Goal: Task Accomplishment & Management: Manage account settings

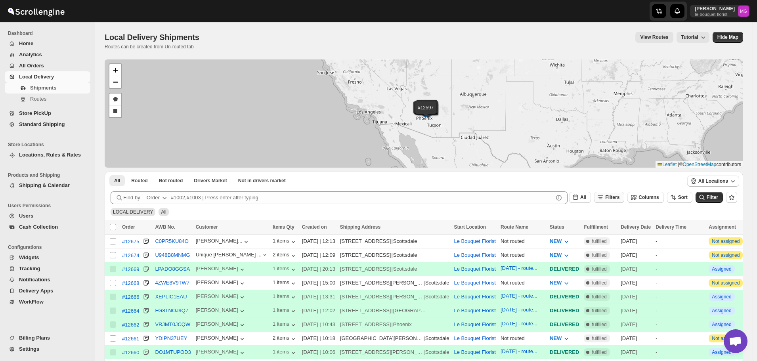
click at [604, 196] on icon "button" at bounding box center [600, 197] width 8 height 8
click at [611, 229] on span "Add Filter" at bounding box center [620, 228] width 22 height 6
click at [601, 233] on button "Select" at bounding box center [572, 228] width 59 height 11
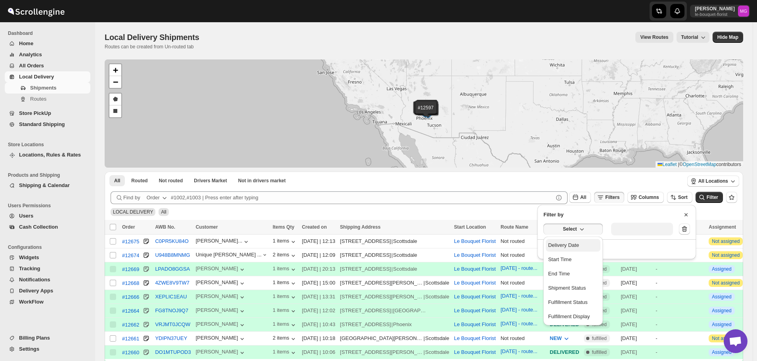
click at [575, 242] on div "Delivery Date" at bounding box center [563, 245] width 31 height 8
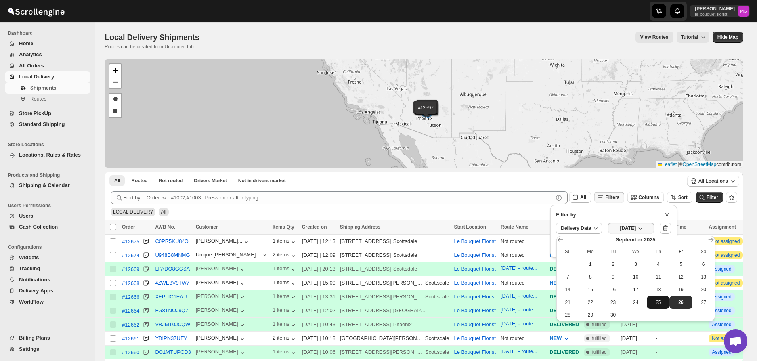
click at [657, 300] on span "25" at bounding box center [658, 302] width 16 height 6
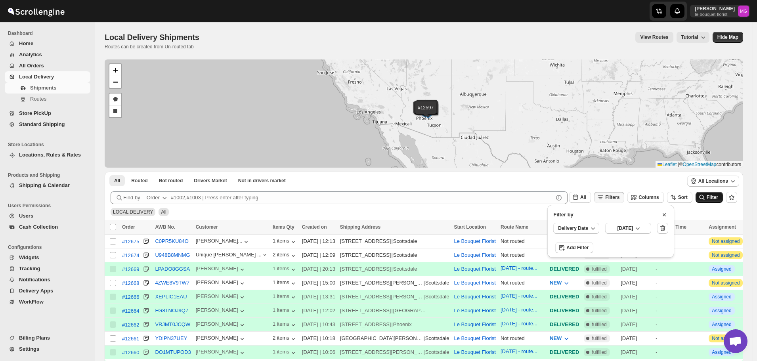
click at [718, 195] on span "Filter" at bounding box center [711, 198] width 11 height 6
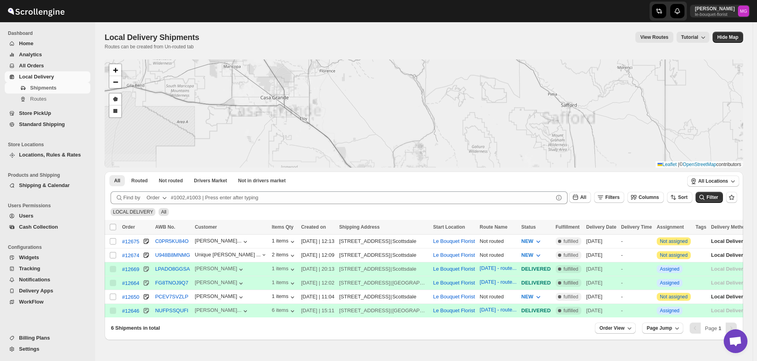
drag, startPoint x: 385, startPoint y: 108, endPoint x: 478, endPoint y: 223, distance: 147.9
click at [477, 223] on div "#12675 #12674 #12669 #12664 #12650 #12646 + − Draw a polygon Draw a rectangle L…" at bounding box center [424, 199] width 638 height 281
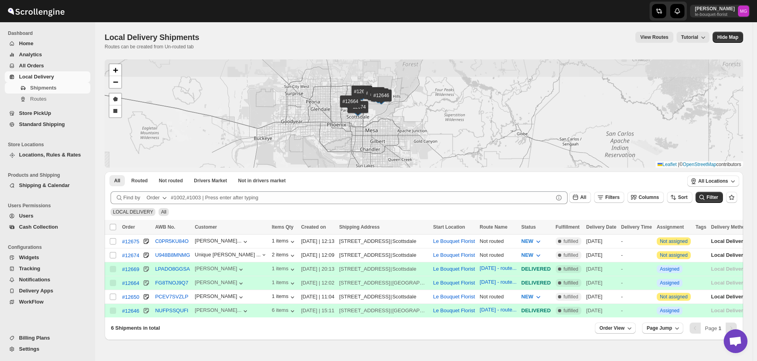
drag, startPoint x: 352, startPoint y: 99, endPoint x: 387, endPoint y: 140, distance: 53.9
click at [387, 140] on div "#12675 #12674 #12669 #12664 #12650 #12646 + − Draw a polygon Draw a rectangle L…" at bounding box center [424, 113] width 638 height 108
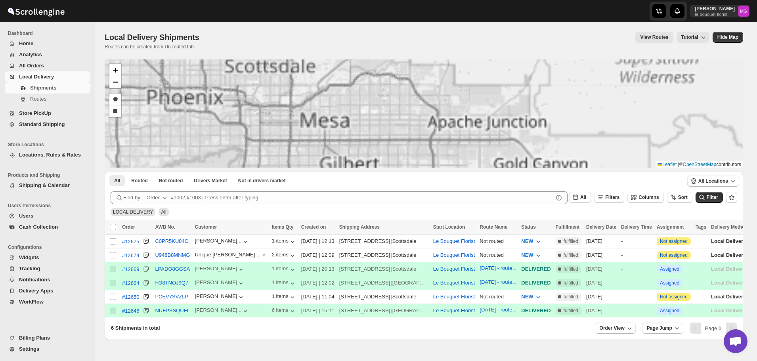
drag, startPoint x: 382, startPoint y: 97, endPoint x: 435, endPoint y: 183, distance: 101.2
click at [437, 191] on div "#12675 #12674 #12669 #12664 #12650 #12646 + − Draw a polygon Draw a rectangle L…" at bounding box center [424, 199] width 638 height 281
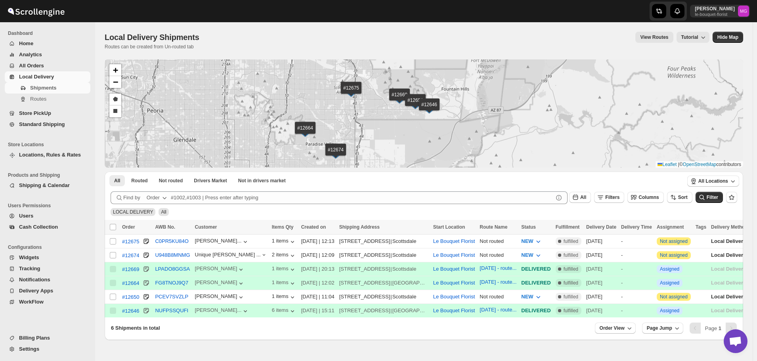
click at [381, 132] on div "#12675 #12674 #12669 #12664 #12650 #12646 + − Draw a polygon Draw a rectangle L…" at bounding box center [424, 113] width 638 height 108
click at [112, 297] on input "Select shipment" at bounding box center [113, 297] width 6 height 6
checkbox input "true"
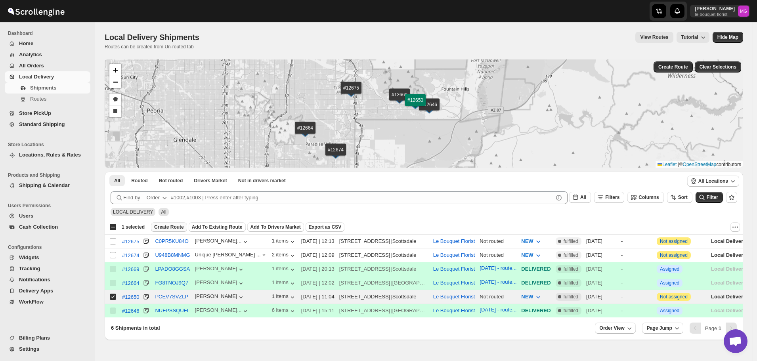
click at [154, 227] on span "Create Route" at bounding box center [169, 227] width 30 height 6
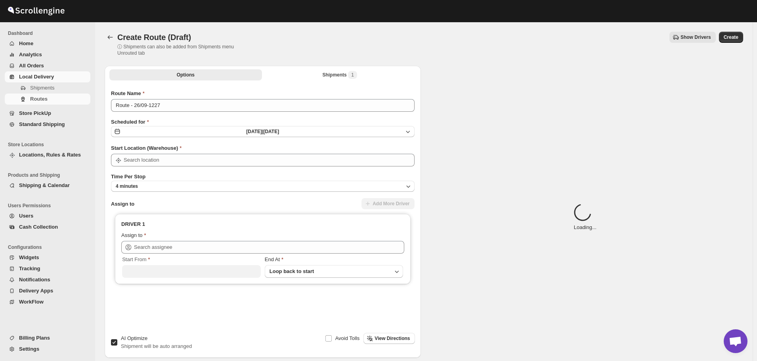
type input "Le Bouquet Florist"
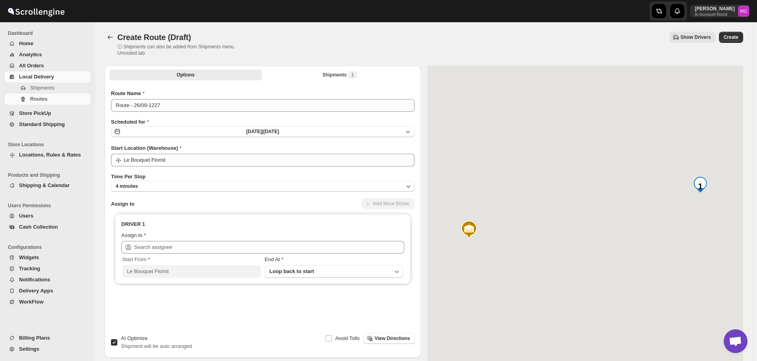
click at [174, 94] on div "Route Name" at bounding box center [262, 94] width 303 height 8
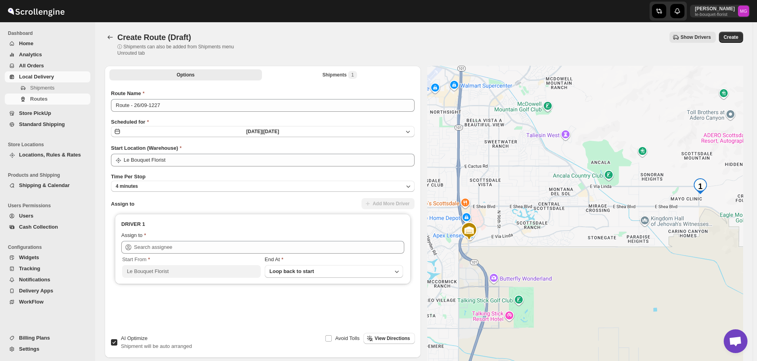
click at [174, 94] on div "Route Name" at bounding box center [262, 94] width 303 height 8
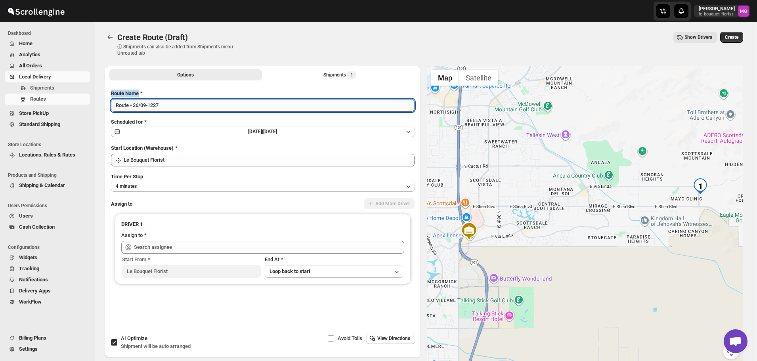
click at [174, 106] on input "Route - 26/09-1227" at bounding box center [262, 105] width 303 height 13
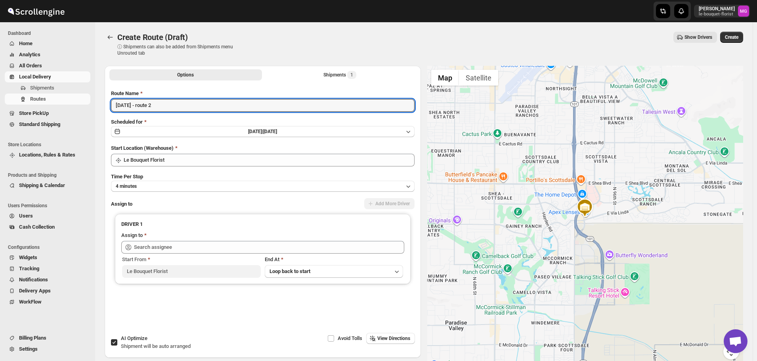
type input "[DATE] - route 2"
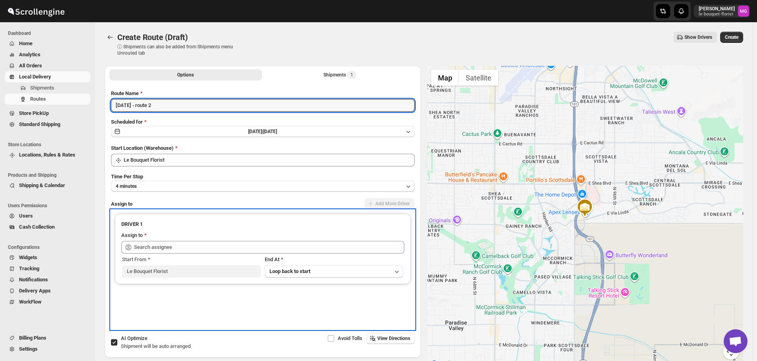
click at [195, 239] on div "Assign to" at bounding box center [262, 236] width 283 height 10
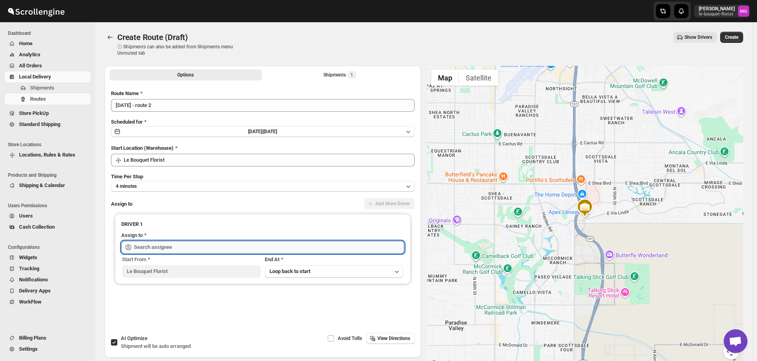
click at [179, 251] on input "text" at bounding box center [269, 247] width 270 height 13
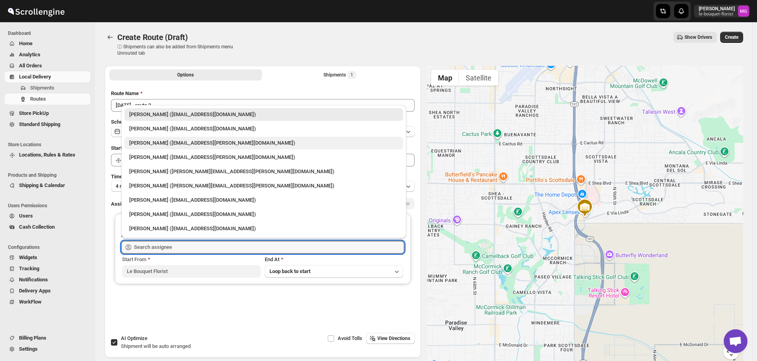
click at [159, 146] on div "[PERSON_NAME] ([EMAIL_ADDRESS][PERSON_NAME][DOMAIN_NAME])" at bounding box center [263, 143] width 269 height 8
type input "[PERSON_NAME] ([EMAIL_ADDRESS][PERSON_NAME][DOMAIN_NAME])"
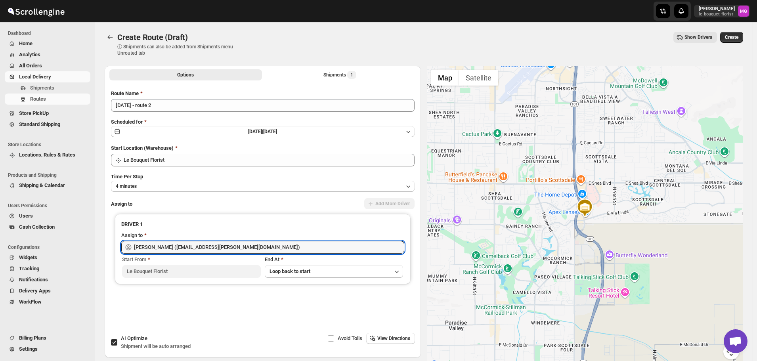
click at [118, 340] on label "AI Optimize Shipment will be auto arranged" at bounding box center [151, 342] width 80 height 19
click at [117, 340] on input "AI Optimize Shipment will be auto arranged" at bounding box center [114, 342] width 6 height 6
checkbox input "false"
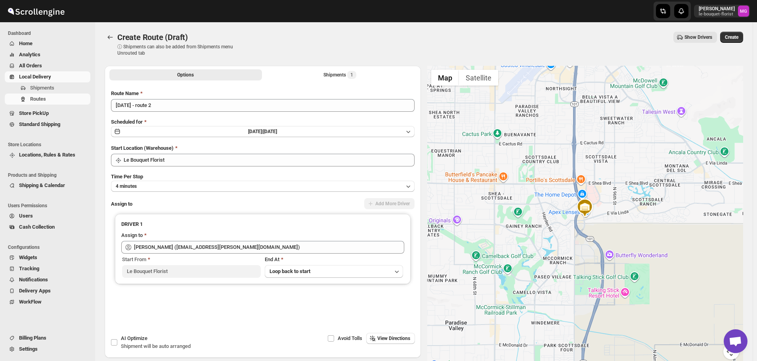
click at [719, 45] on div "Create Route (Draft) ⓘ Shipments can also be added from Shipments menu Unrouted…" at bounding box center [424, 44] width 638 height 25
click at [737, 34] on button "Create" at bounding box center [731, 37] width 23 height 11
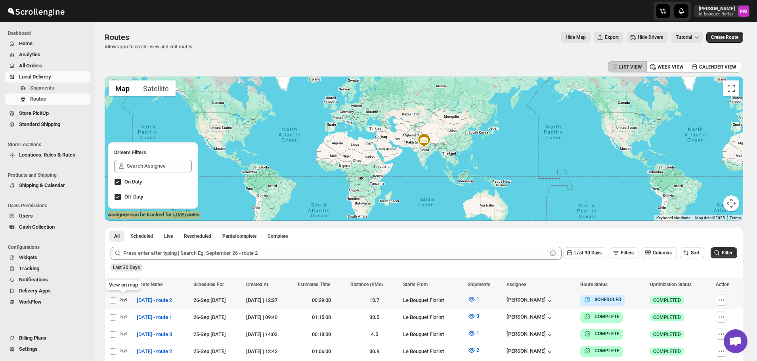
click at [126, 296] on icon "button" at bounding box center [124, 299] width 8 height 8
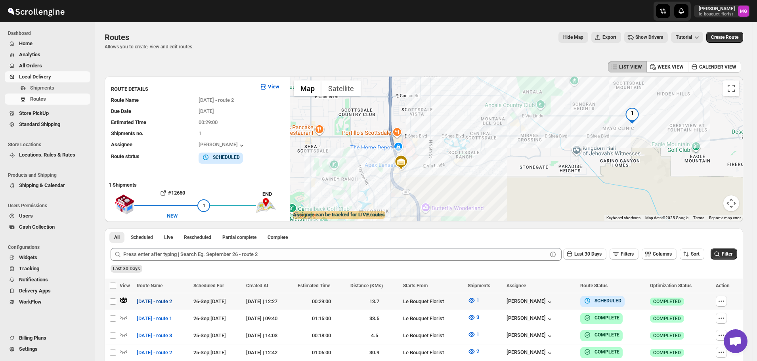
click at [165, 300] on span "[DATE] - route 2" at bounding box center [154, 302] width 35 height 8
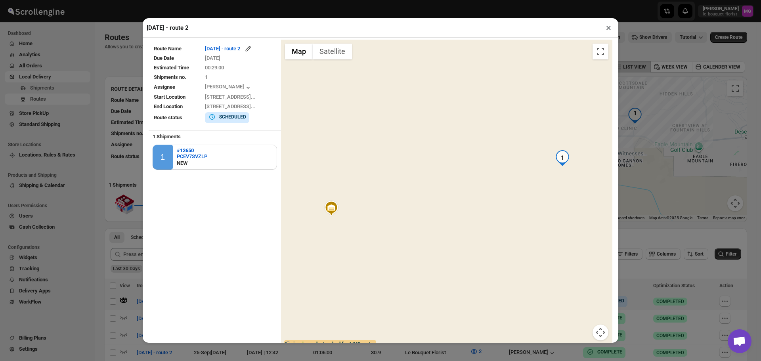
click at [609, 24] on button "×" at bounding box center [608, 27] width 11 height 11
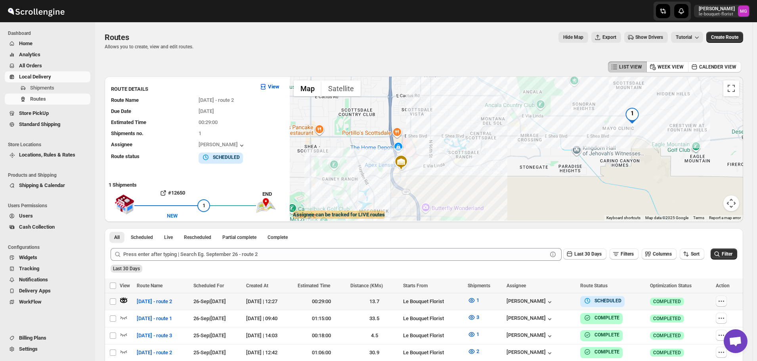
click at [725, 301] on icon "button" at bounding box center [721, 301] width 8 height 8
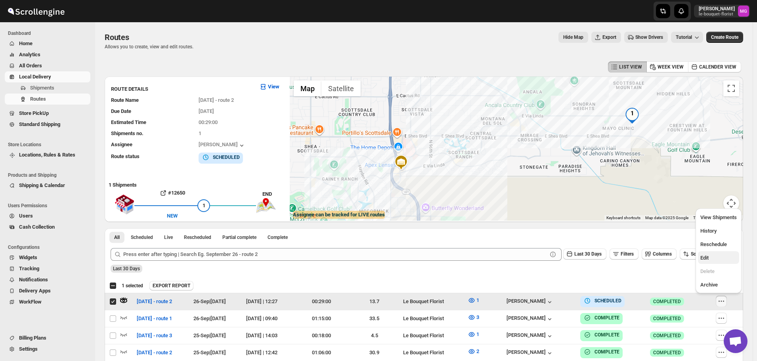
click at [711, 261] on span "Edit" at bounding box center [718, 258] width 36 height 8
checkbox input "false"
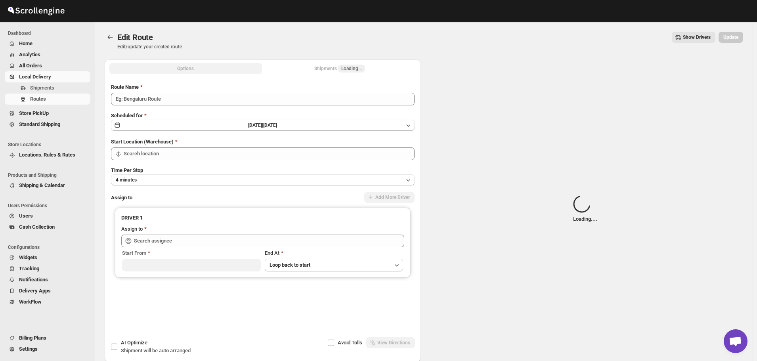
type input "[DATE] - route 2"
type input "Le Bouquet Florist"
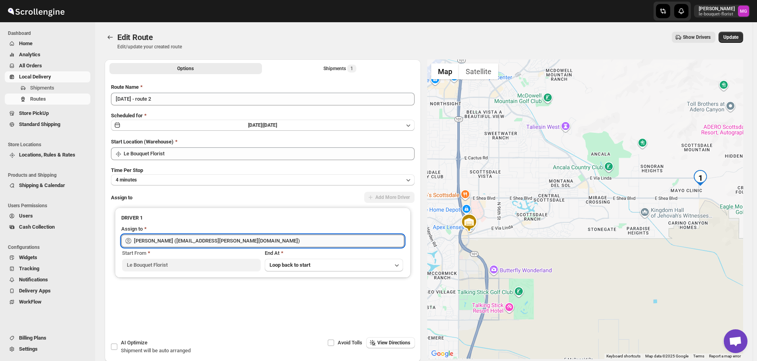
click at [200, 239] on input "[PERSON_NAME] ([EMAIL_ADDRESS][PERSON_NAME][DOMAIN_NAME])" at bounding box center [269, 241] width 270 height 13
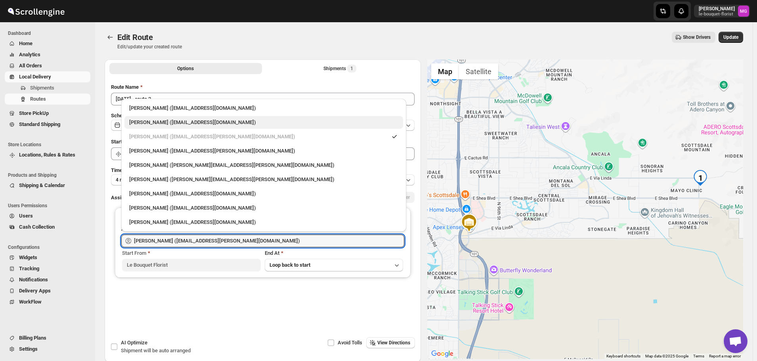
click at [177, 125] on div "[PERSON_NAME] ([EMAIL_ADDRESS][DOMAIN_NAME])" at bounding box center [263, 122] width 269 height 8
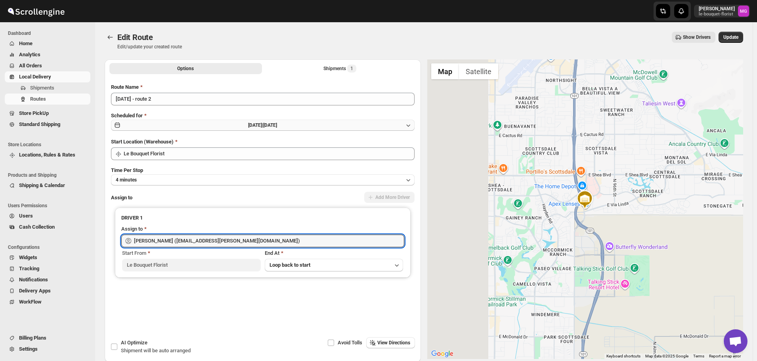
type input "[PERSON_NAME] ([EMAIL_ADDRESS][DOMAIN_NAME])"
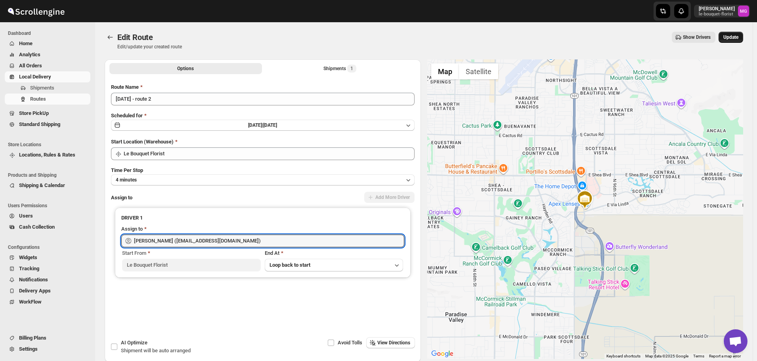
click at [734, 39] on span "Update" at bounding box center [730, 37] width 15 height 6
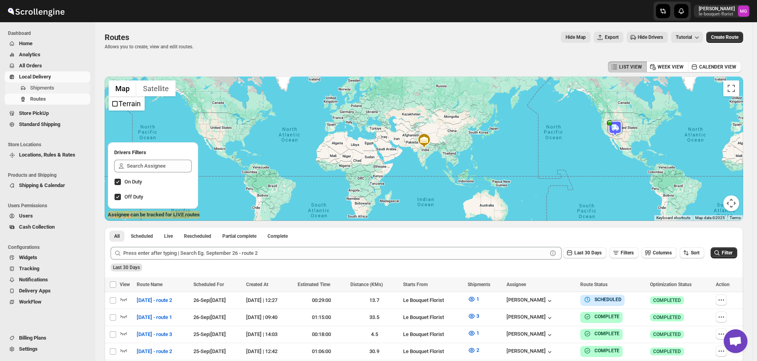
click at [41, 89] on span "Shipments" at bounding box center [42, 88] width 24 height 6
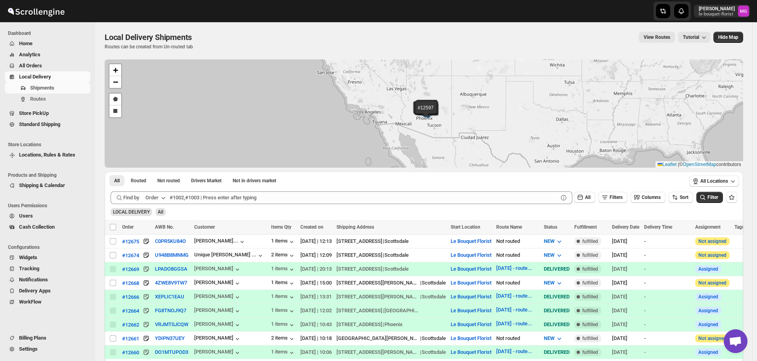
click at [66, 178] on li "Products and Shipping" at bounding box center [45, 175] width 91 height 10
click at [65, 187] on span "Shipping & Calendar" at bounding box center [42, 185] width 46 height 6
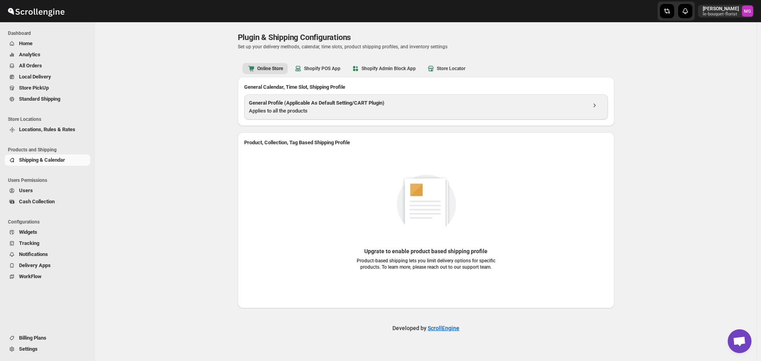
click at [349, 109] on div "Applies to all the products" at bounding box center [417, 111] width 337 height 8
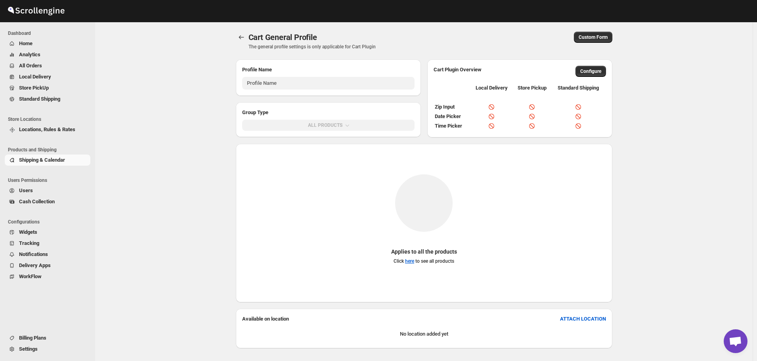
type input "General Profile (Applicable As Default Setting/CART Plugin)"
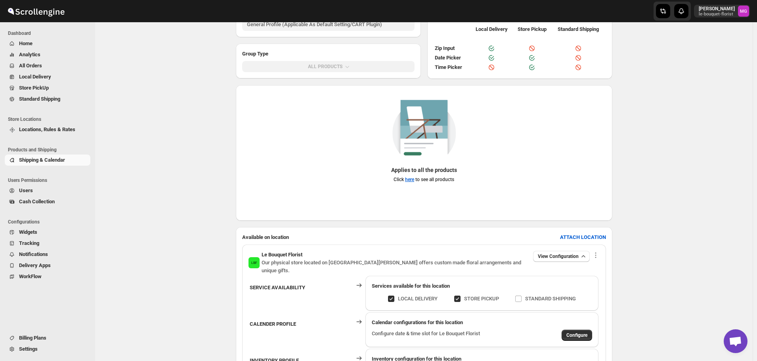
scroll to position [129, 0]
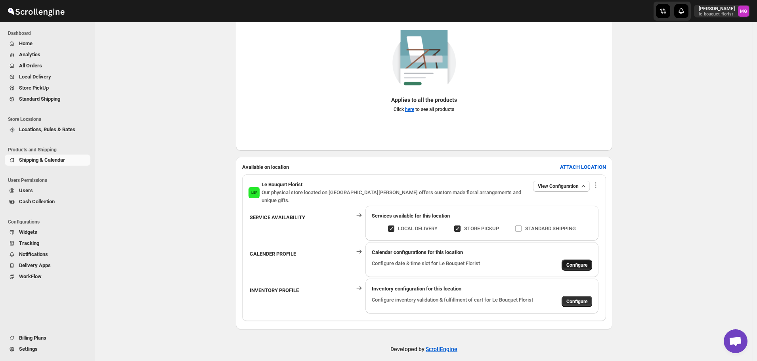
click at [572, 262] on span "Configure" at bounding box center [576, 265] width 21 height 6
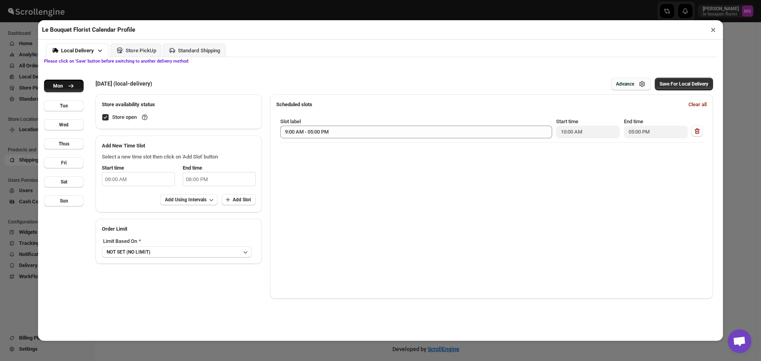
click at [611, 84] on button "Advance" at bounding box center [631, 84] width 40 height 13
select select "DAY"
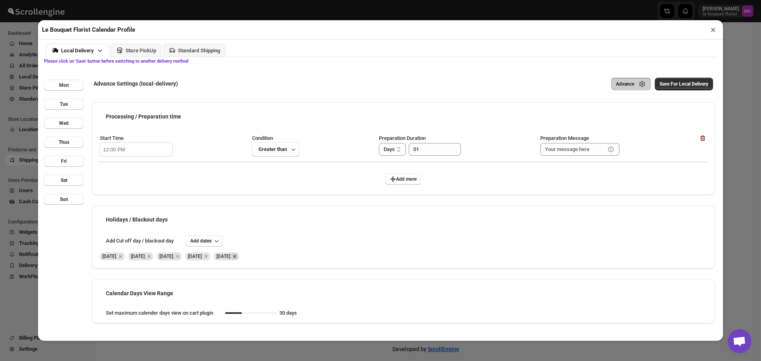
click at [238, 258] on icon "Remove Sat Sep 20 2025" at bounding box center [234, 256] width 7 height 7
click at [212, 240] on span "Add dates" at bounding box center [200, 241] width 21 height 6
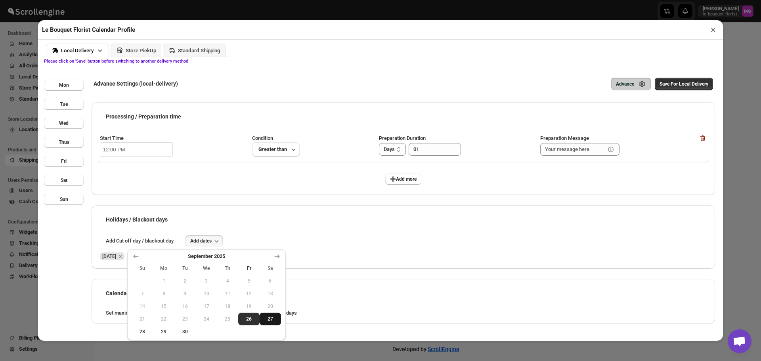
click at [264, 315] on button "27" at bounding box center [270, 319] width 21 height 13
click at [513, 250] on div "[DATE] [DATE] [DATE] [DATE] [DATE]" at bounding box center [403, 254] width 611 height 16
click at [674, 87] on span "Save For Local Delivery" at bounding box center [683, 84] width 49 height 6
click at [127, 49] on div "Store PickUp" at bounding box center [141, 51] width 31 height 6
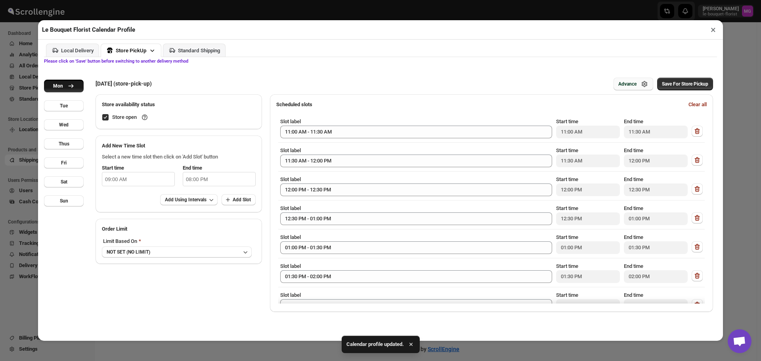
click at [641, 84] on icon "button" at bounding box center [644, 84] width 8 height 8
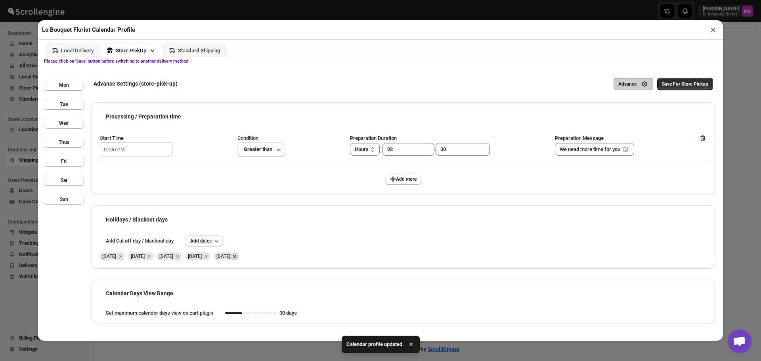
click at [238, 258] on icon "Remove Sat Sep 20 2025" at bounding box center [234, 256] width 7 height 7
click at [195, 239] on button "Add dates" at bounding box center [203, 240] width 37 height 11
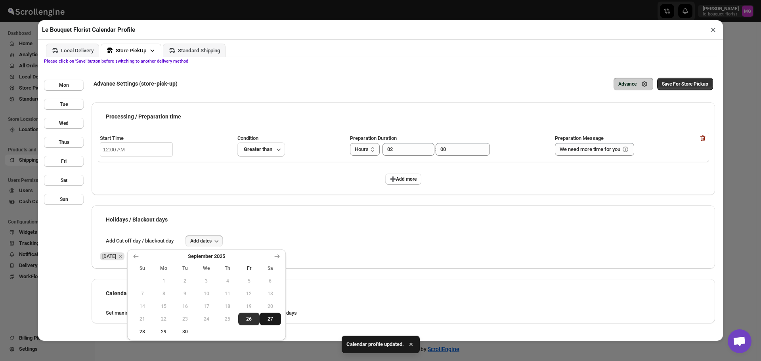
click at [273, 324] on button "27" at bounding box center [270, 319] width 21 height 13
click at [424, 240] on div "Add Cut off day / blackout day Add dates" at bounding box center [403, 240] width 611 height 11
click at [675, 86] on span "Save For Store Pickup" at bounding box center [685, 84] width 46 height 6
click at [683, 84] on span "Save For Store Pickup" at bounding box center [685, 84] width 46 height 6
click at [714, 29] on button "×" at bounding box center [712, 29] width 11 height 11
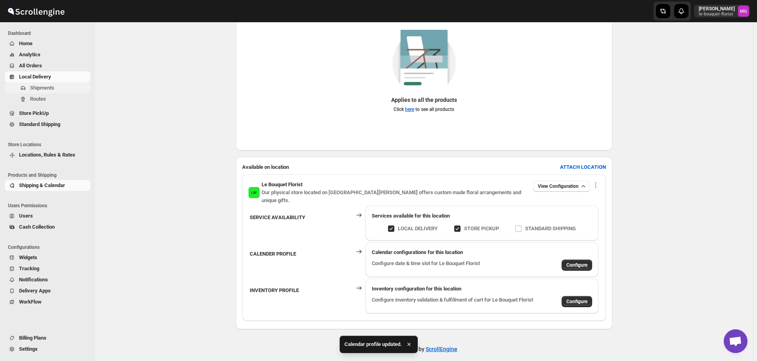
click at [36, 88] on span "Shipments" at bounding box center [42, 88] width 24 height 6
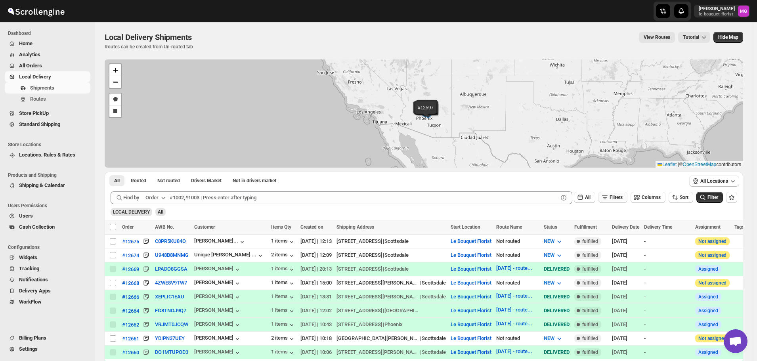
click at [620, 200] on button "Filters" at bounding box center [612, 197] width 29 height 11
click at [620, 231] on span "Add Filter" at bounding box center [619, 228] width 21 height 6
click at [592, 225] on button "Select" at bounding box center [572, 228] width 59 height 11
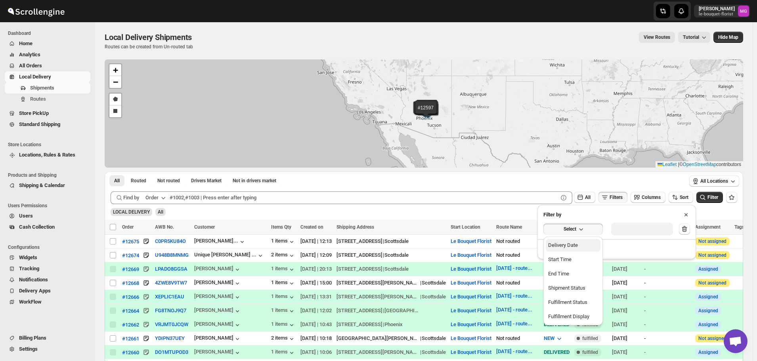
click at [583, 239] on button "Delivery Date" at bounding box center [573, 245] width 55 height 13
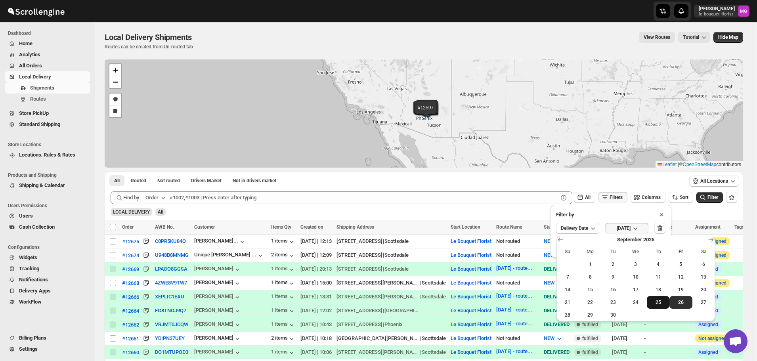
click at [658, 301] on span "25" at bounding box center [658, 302] width 16 height 6
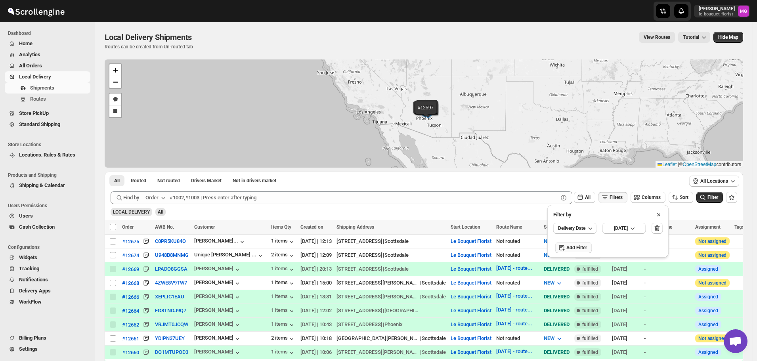
click at [719, 203] on div "Filter" at bounding box center [709, 198] width 27 height 12
click at [716, 202] on button "Filter" at bounding box center [709, 197] width 27 height 11
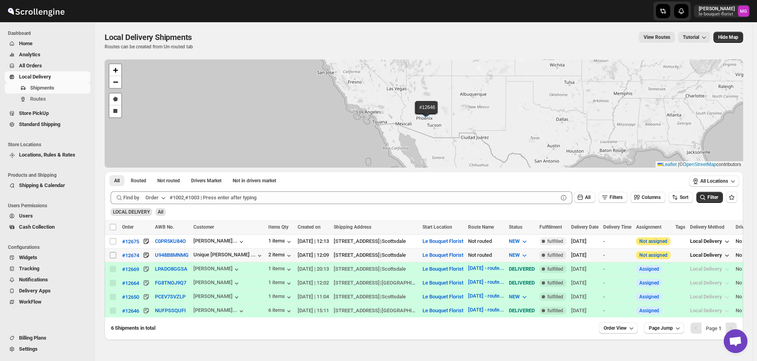
click at [113, 254] on input "Select shipment" at bounding box center [113, 255] width 6 height 6
checkbox input "true"
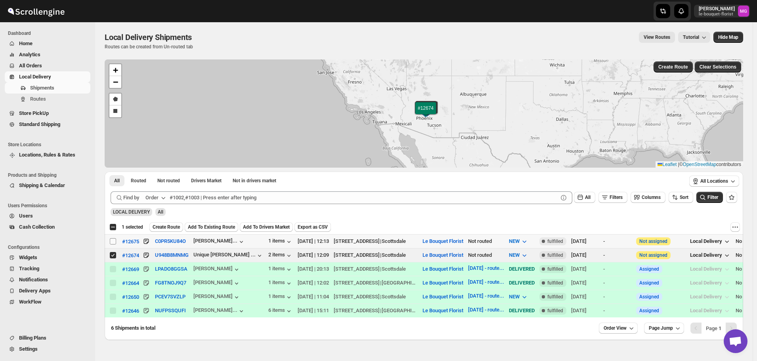
click at [111, 242] on input "Select shipment" at bounding box center [113, 241] width 6 height 6
checkbox input "true"
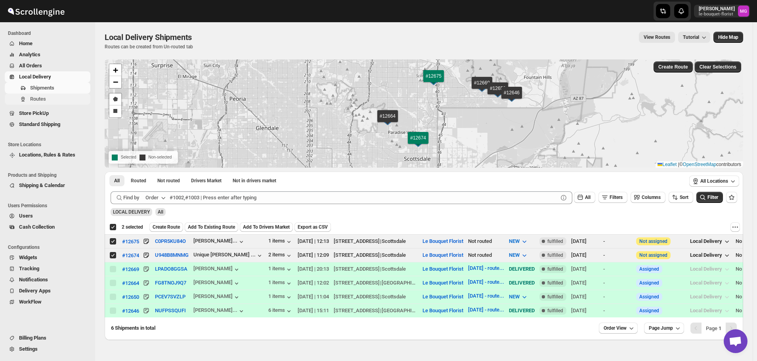
click at [64, 100] on span "Routes" at bounding box center [59, 99] width 59 height 8
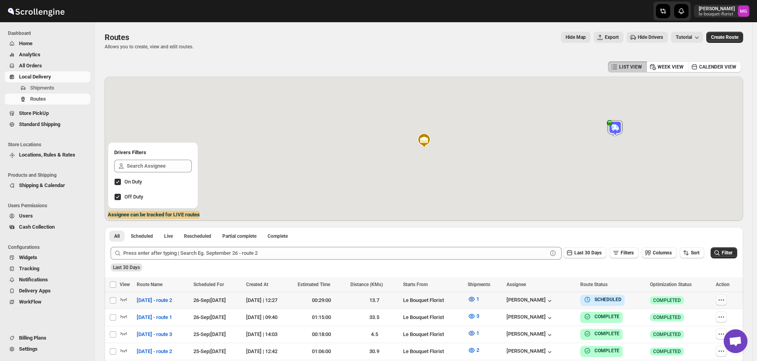
click at [725, 302] on icon "button" at bounding box center [721, 300] width 8 height 8
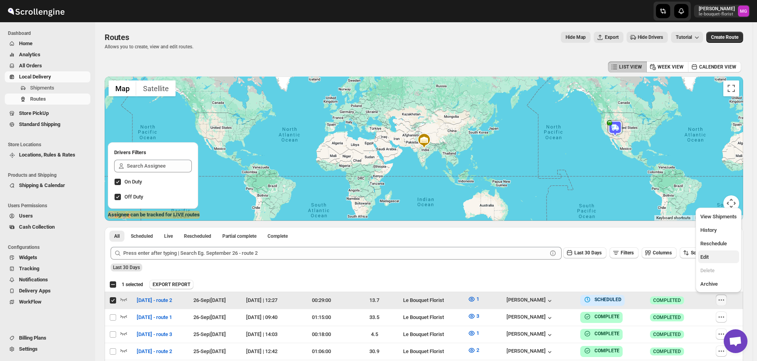
click at [706, 257] on span "Edit" at bounding box center [704, 257] width 8 height 6
checkbox input "false"
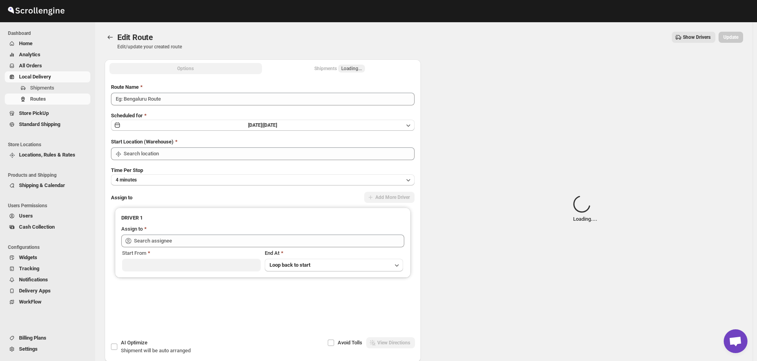
type input "[DATE] - route 2"
type input "Le Bouquet Florist"
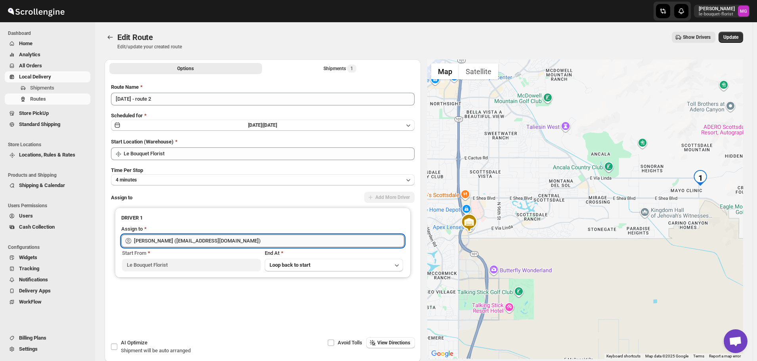
click at [182, 243] on input "[PERSON_NAME] ([EMAIL_ADDRESS][DOMAIN_NAME])" at bounding box center [269, 241] width 270 height 13
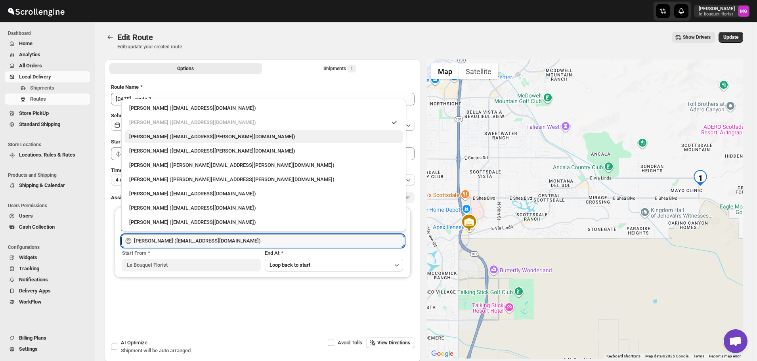
click at [163, 135] on div "[PERSON_NAME] ([EMAIL_ADDRESS][PERSON_NAME][DOMAIN_NAME])" at bounding box center [263, 137] width 269 height 8
type input "[PERSON_NAME] ([EMAIL_ADDRESS][PERSON_NAME][DOMAIN_NAME])"
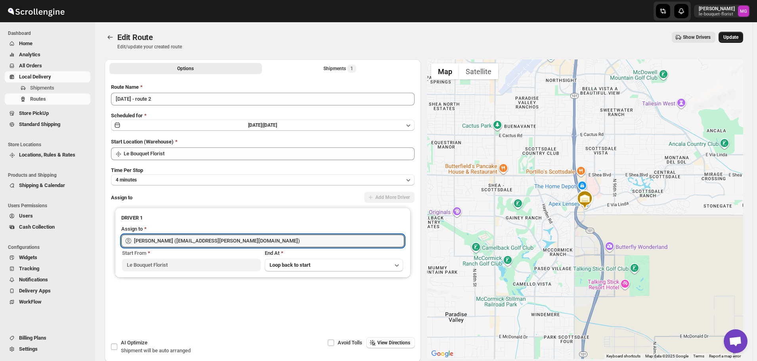
click at [738, 37] on span "Update" at bounding box center [730, 37] width 15 height 6
